Goal: Task Accomplishment & Management: Manage account settings

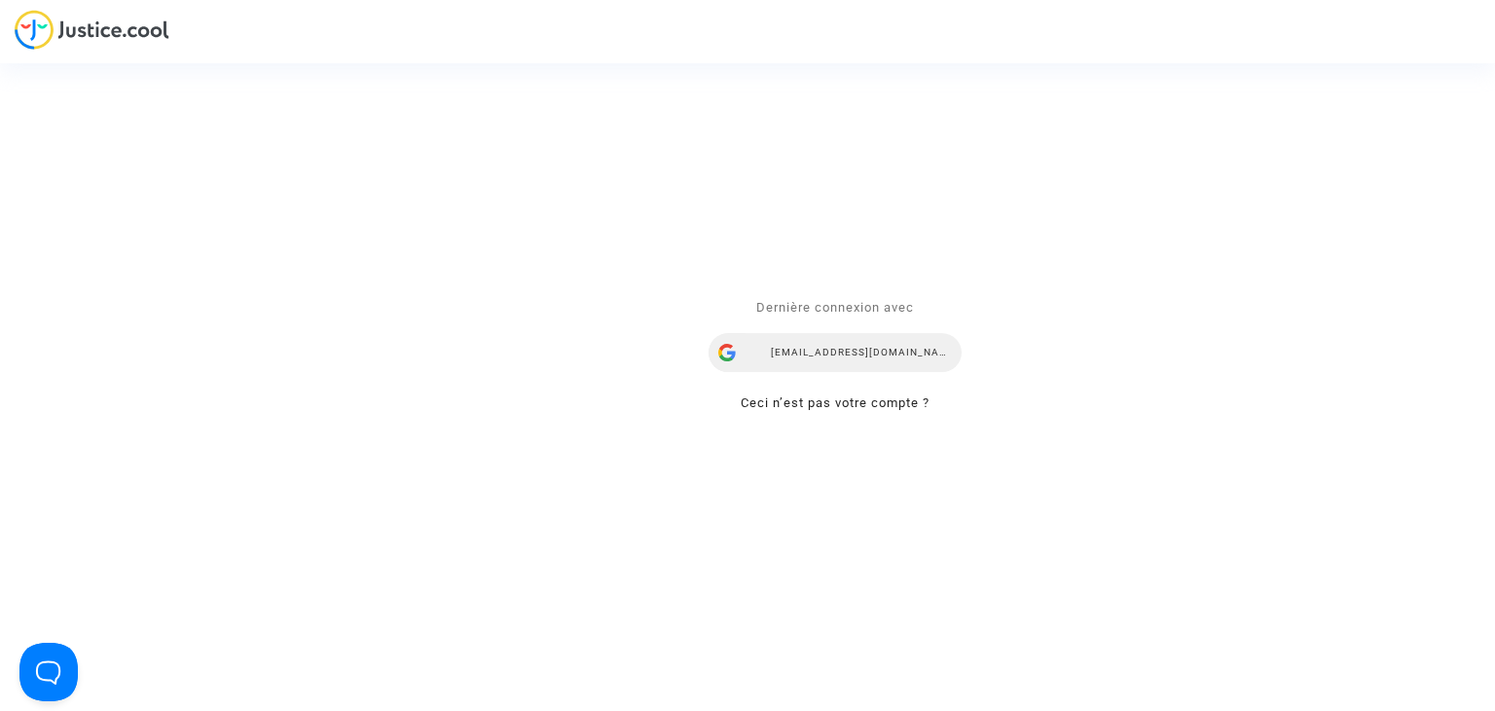
click at [855, 343] on div "[EMAIL_ADDRESS][DOMAIN_NAME]" at bounding box center [835, 353] width 253 height 39
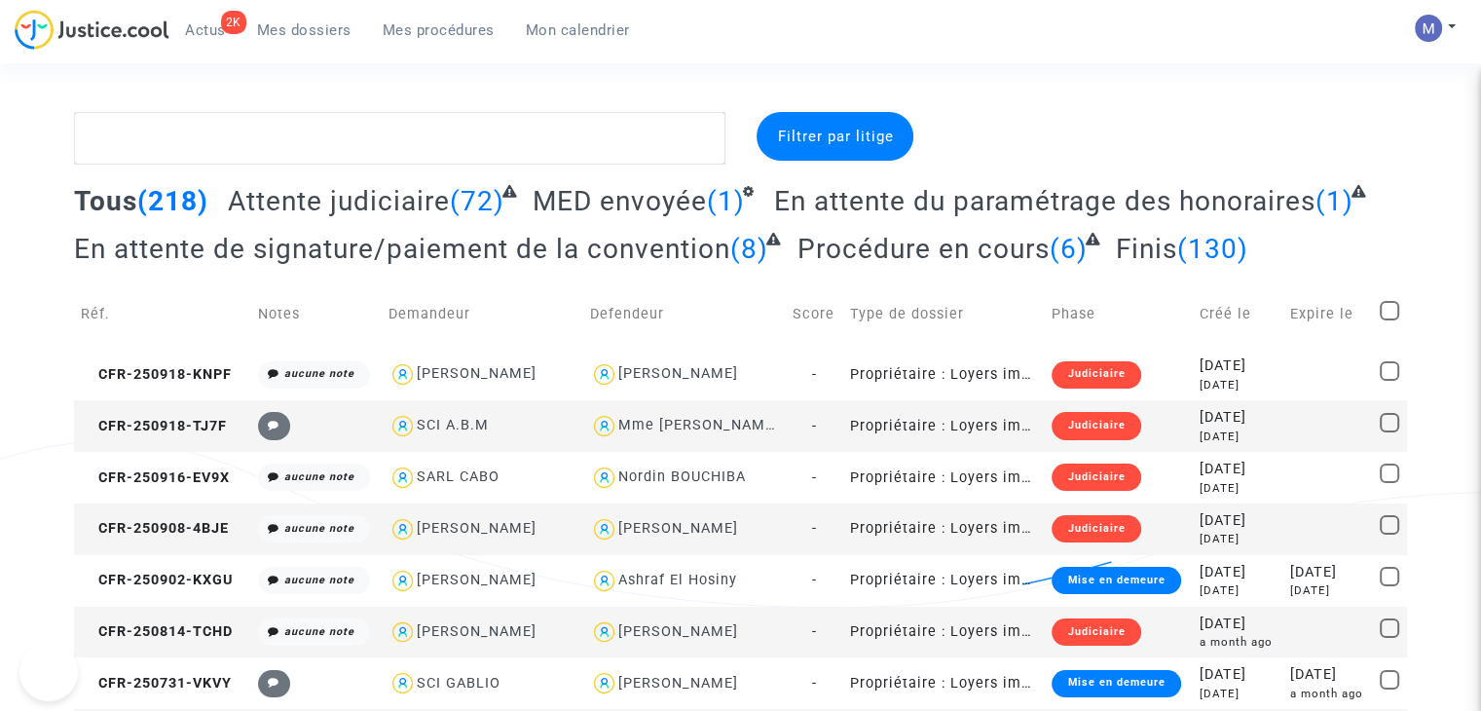
click at [339, 203] on span "Attente judiciaire" at bounding box center [339, 201] width 222 height 32
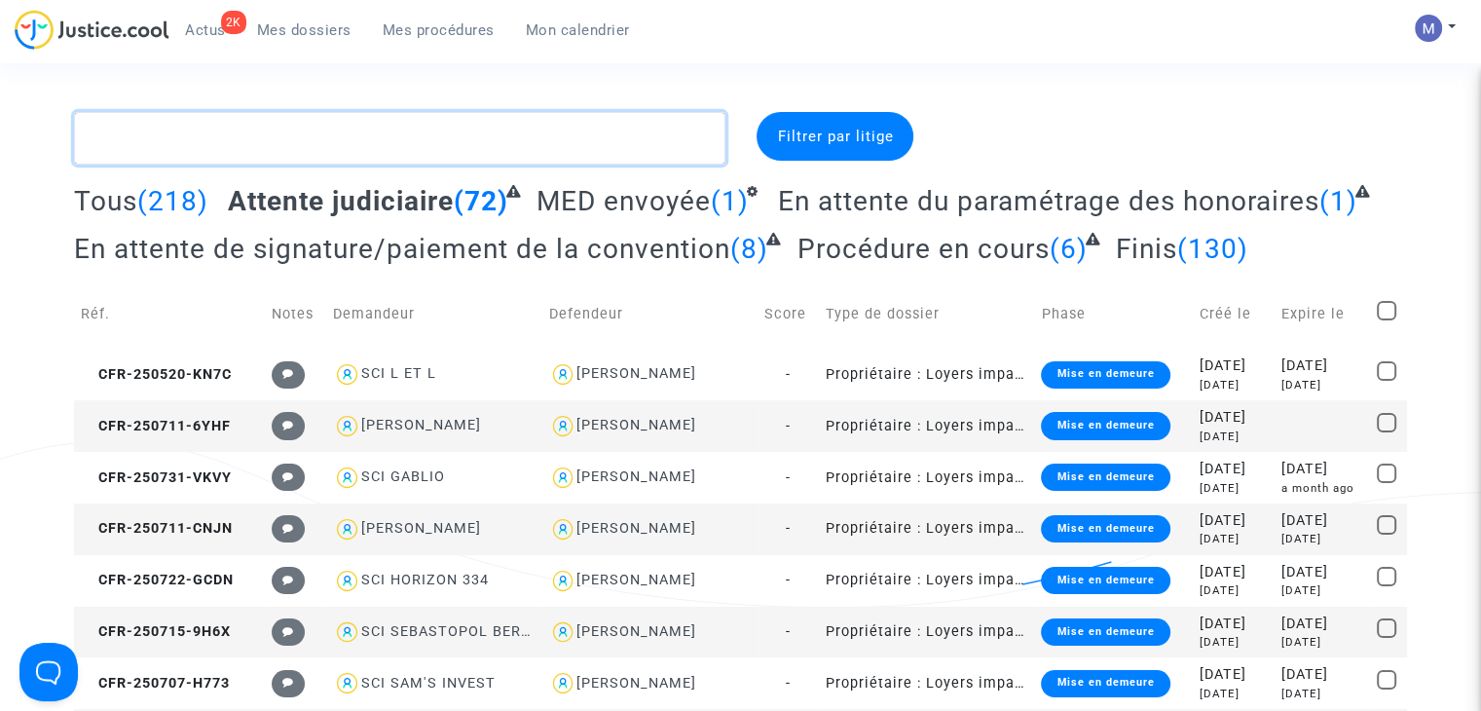
click at [216, 145] on textarea at bounding box center [399, 138] width 651 height 53
click at [382, 137] on textarea at bounding box center [399, 138] width 651 height 53
click at [480, 147] on textarea at bounding box center [399, 138] width 651 height 53
